Goal: Check status: Check status

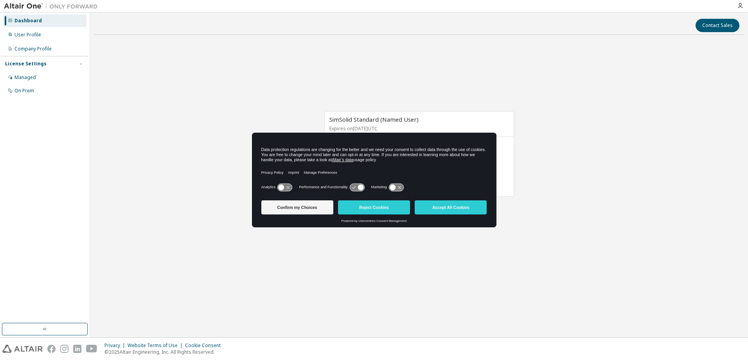
click at [451, 208] on button "Accept All Cookies" at bounding box center [450, 207] width 72 height 14
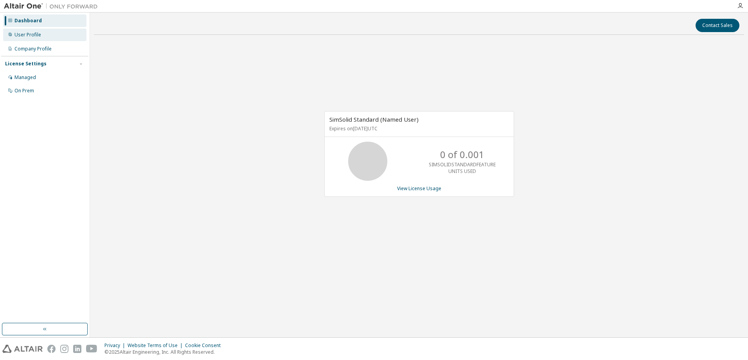
click at [47, 36] on div "User Profile" at bounding box center [44, 35] width 83 height 13
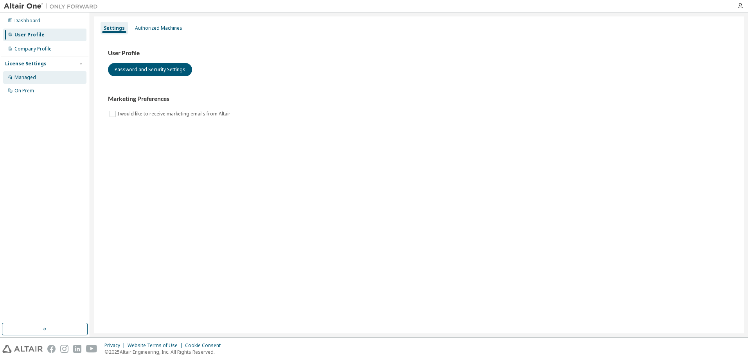
click at [30, 79] on div "Managed" at bounding box center [25, 77] width 22 height 6
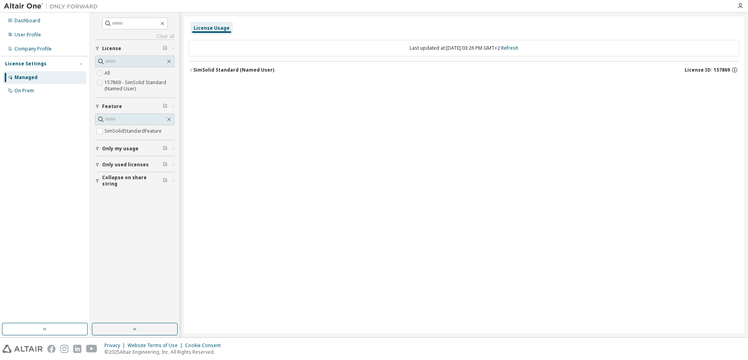
click at [119, 147] on span "Only my usage" at bounding box center [120, 148] width 36 height 6
click at [115, 145] on button "Only my usage" at bounding box center [134, 148] width 79 height 17
click at [31, 89] on div "On Prem" at bounding box center [24, 91] width 20 height 6
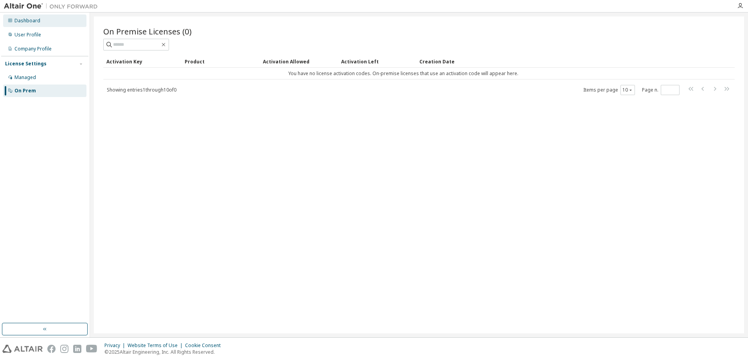
click at [29, 18] on div "Dashboard" at bounding box center [27, 21] width 26 height 6
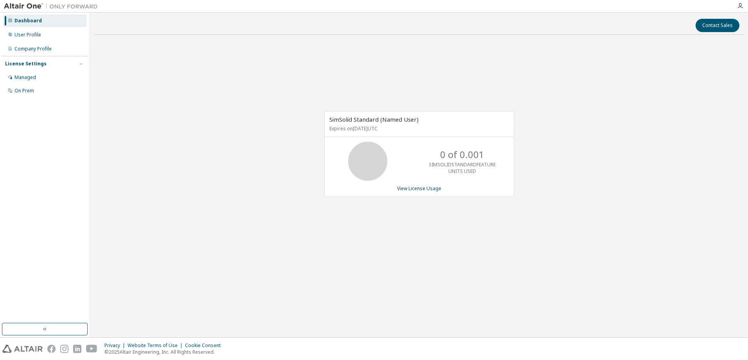
click at [384, 132] on p "Expires on May 1, 2026 UTC" at bounding box center [417, 128] width 177 height 7
click at [397, 122] on span "SimSolid Standard (Named User)" at bounding box center [373, 119] width 89 height 8
click at [424, 189] on link "View License Usage" at bounding box center [419, 188] width 44 height 7
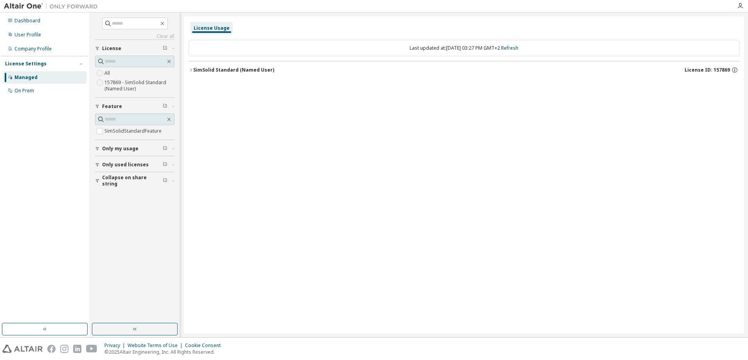
click at [209, 31] on div "License Usage" at bounding box center [212, 28] width 36 height 6
click at [193, 70] on icon "button" at bounding box center [190, 70] width 5 height 5
click at [393, 86] on div "0 of 1 used" at bounding box center [413, 85] width 70 height 7
click at [230, 86] on div "SimSolidStandardFeature" at bounding box center [235, 85] width 70 height 7
click at [689, 86] on div "Expire date: 2026-05-01" at bounding box center [704, 85] width 55 height 7
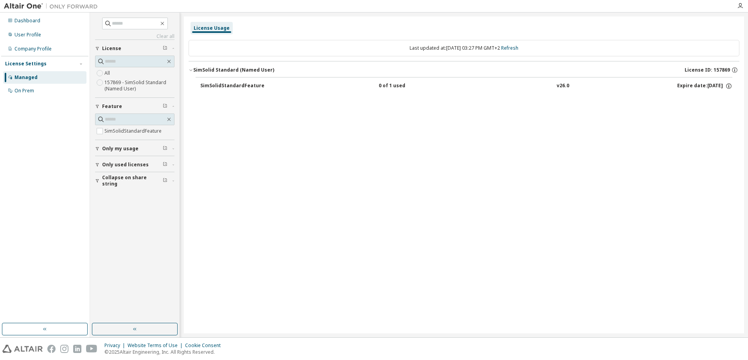
click at [689, 86] on div "Expire date: 2026-05-01" at bounding box center [704, 85] width 55 height 7
click at [556, 86] on div "v26.0" at bounding box center [562, 85] width 13 height 7
click at [228, 68] on div "SimSolid Standard (Named User)" at bounding box center [233, 70] width 81 height 6
drag, startPoint x: 228, startPoint y: 87, endPoint x: 221, endPoint y: 85, distance: 6.8
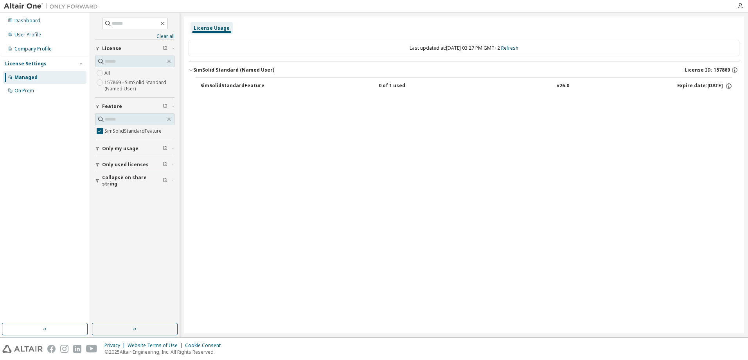
click at [221, 85] on div "SimSolidStandardFeature" at bounding box center [235, 85] width 70 height 7
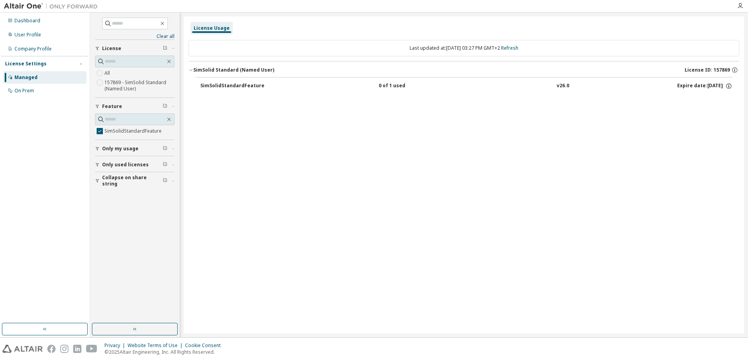
click at [221, 85] on div "SimSolidStandardFeature" at bounding box center [235, 85] width 70 height 7
click at [98, 164] on icon "button" at bounding box center [97, 164] width 5 height 5
click at [207, 67] on div "SimSolid Standard (Named User)" at bounding box center [233, 70] width 81 height 6
click at [216, 69] on div "SimSolid Standard (Named User)" at bounding box center [233, 70] width 81 height 6
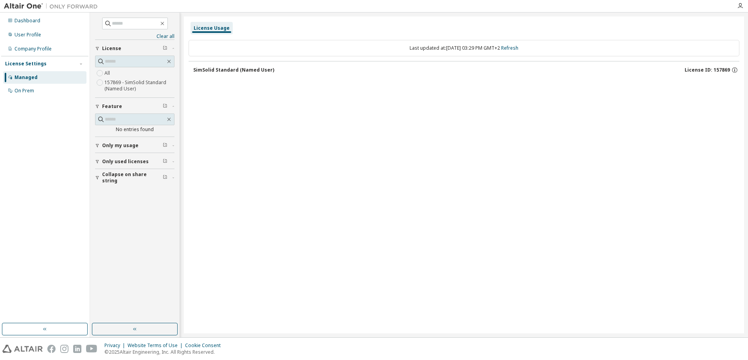
click at [216, 69] on div "SimSolid Standard (Named User)" at bounding box center [233, 70] width 81 height 6
click at [82, 63] on icon "button" at bounding box center [81, 63] width 5 height 5
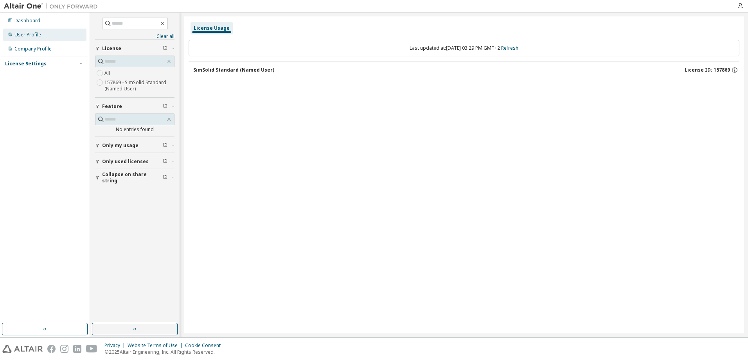
click at [53, 30] on div "User Profile" at bounding box center [44, 35] width 83 height 13
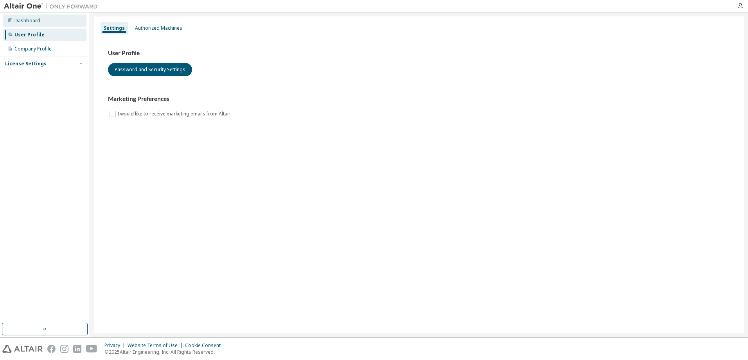
click at [41, 22] on div "Dashboard" at bounding box center [44, 20] width 83 height 13
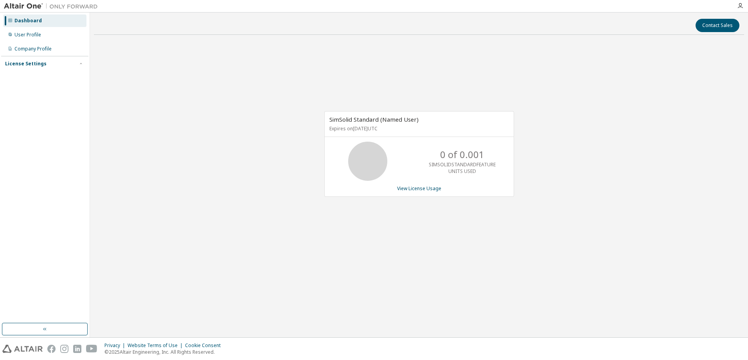
click at [432, 174] on p "SIMSOLIDSTANDARDFEATURE UNITS USED" at bounding box center [461, 167] width 67 height 13
